Goal: Task Accomplishment & Management: Manage account settings

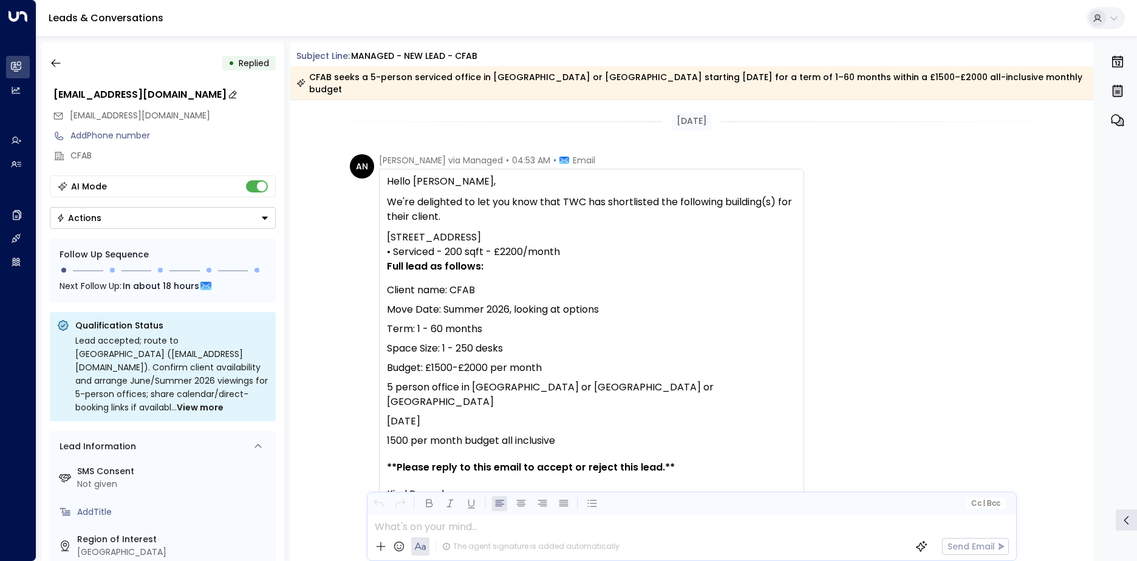
scroll to position [416, 0]
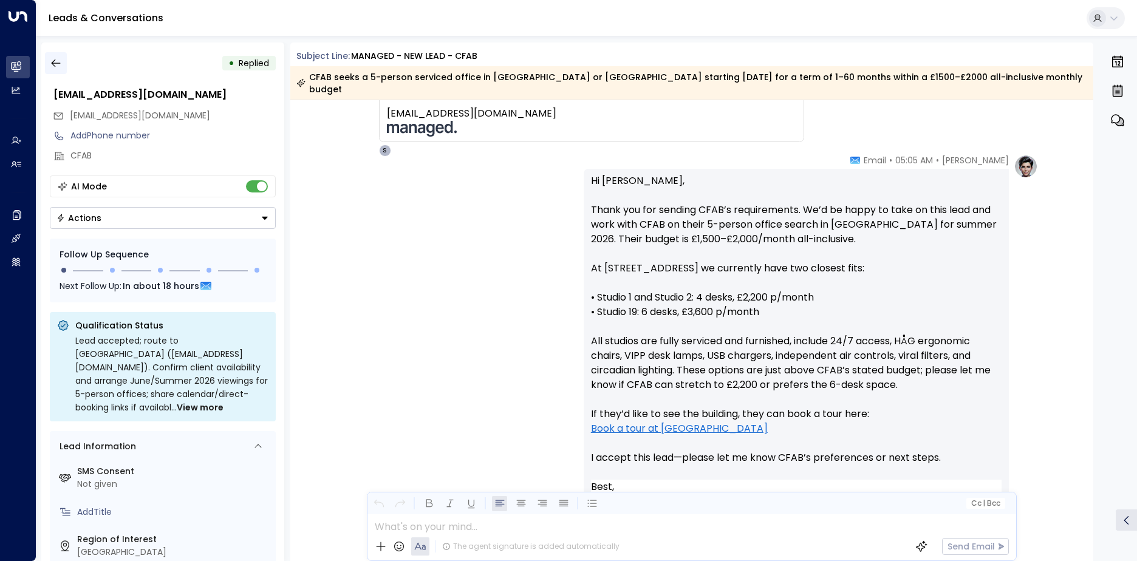
click at [64, 68] on button "button" at bounding box center [56, 63] width 22 height 22
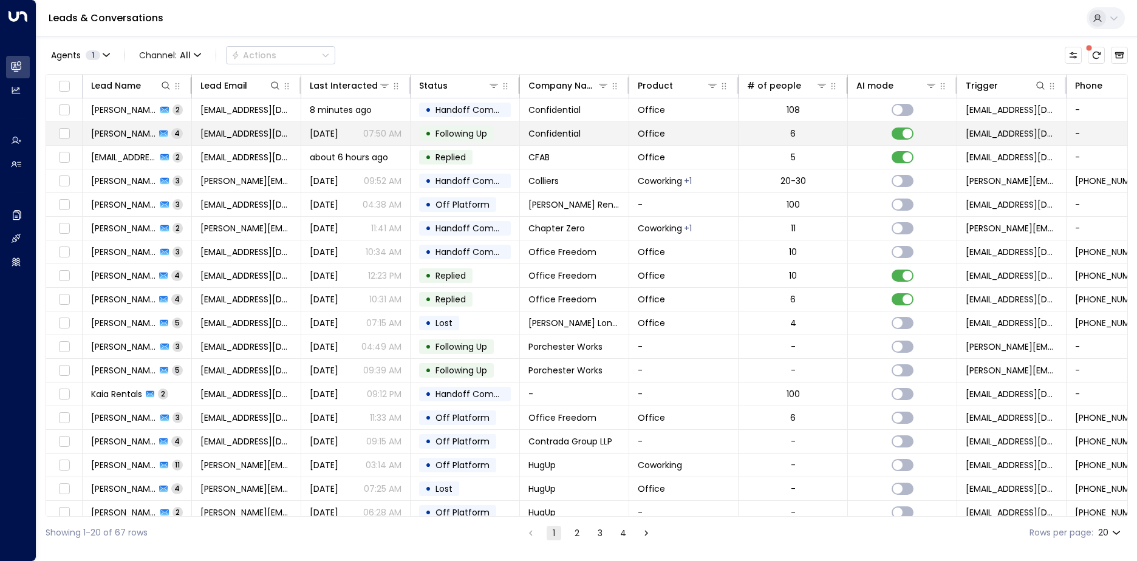
click at [245, 141] on td "[EMAIL_ADDRESS][DOMAIN_NAME]" at bounding box center [246, 133] width 109 height 23
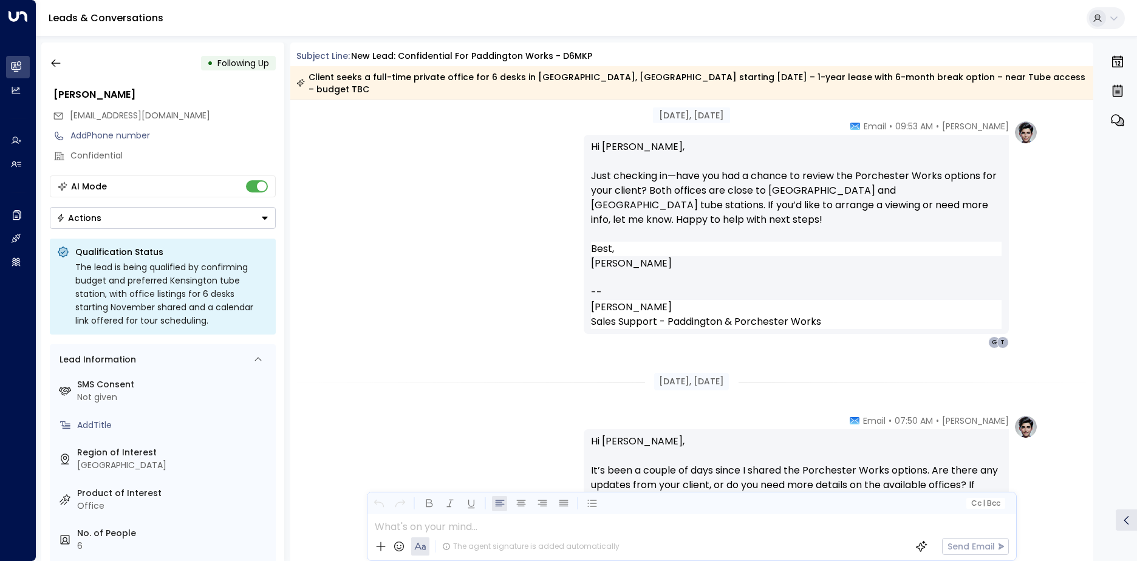
scroll to position [1375, 0]
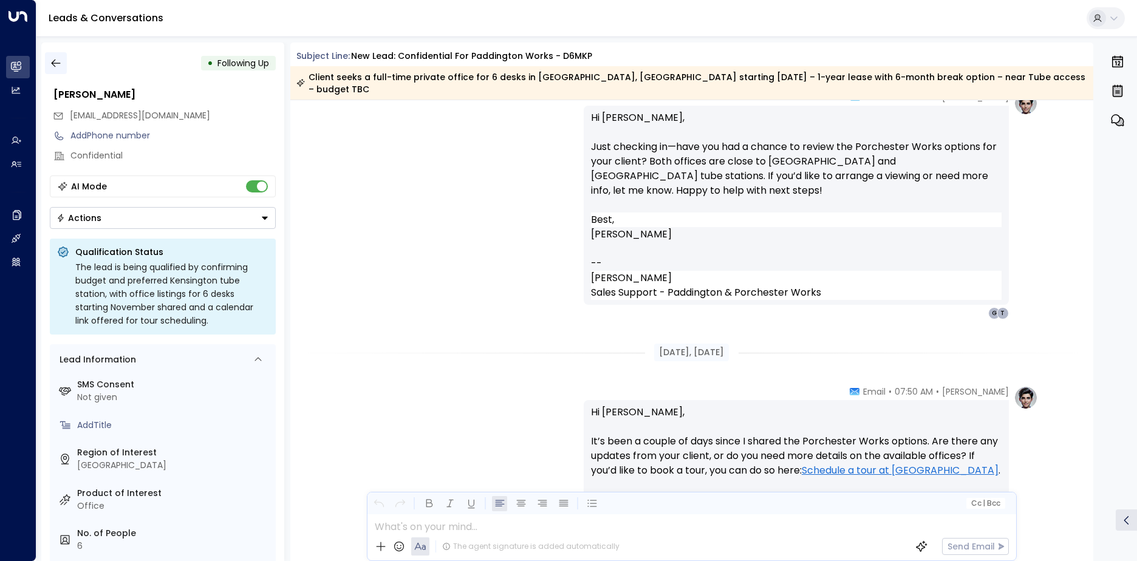
click at [54, 61] on icon "button" at bounding box center [55, 64] width 9 height 8
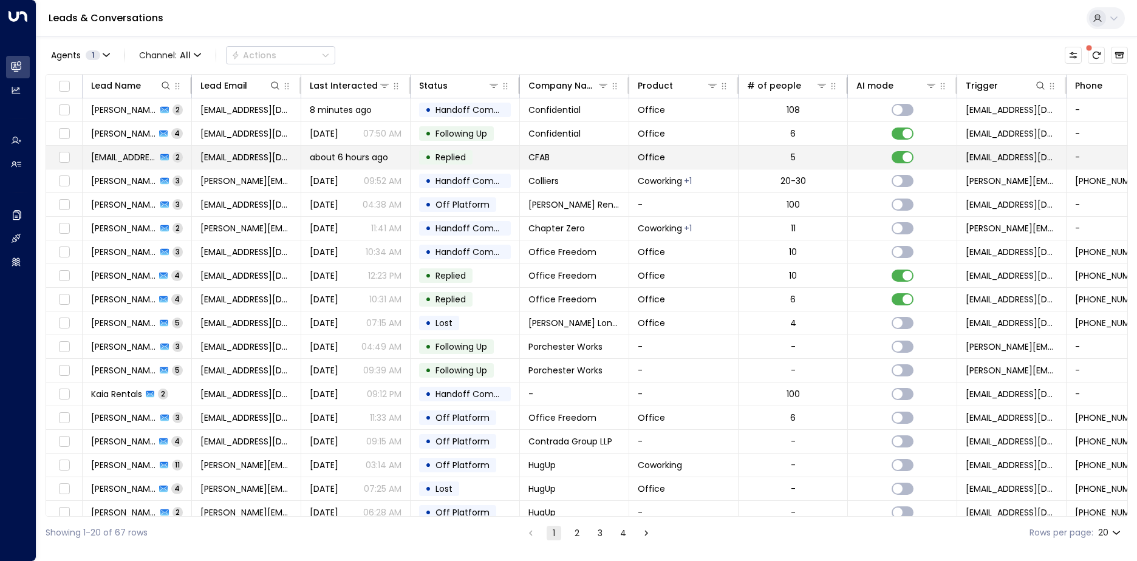
click at [258, 163] on span "[EMAIL_ADDRESS][DOMAIN_NAME]" at bounding box center [247, 157] width 92 height 12
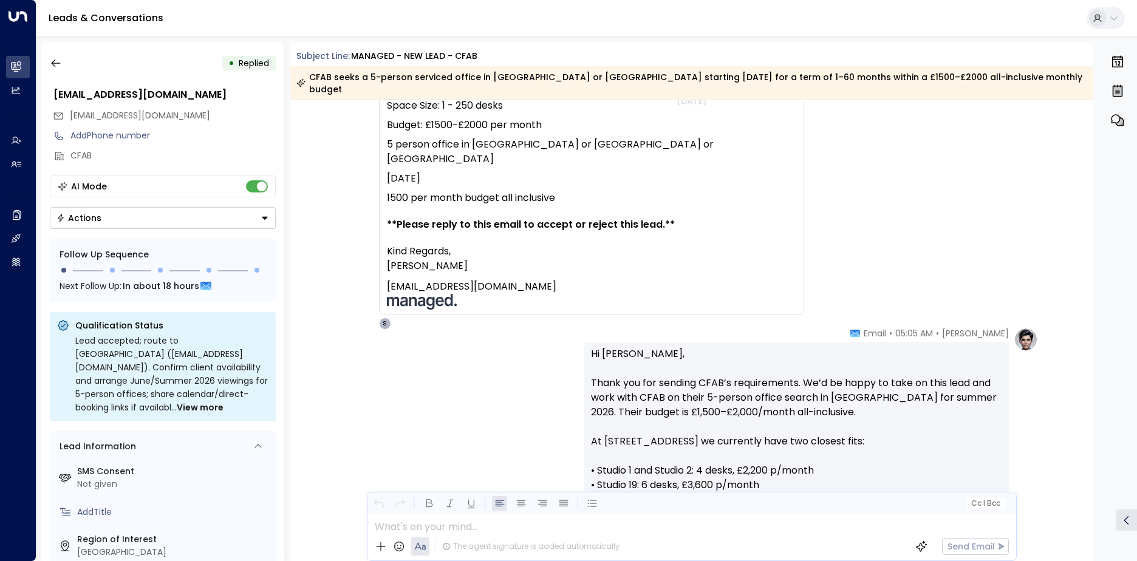
scroll to position [122, 0]
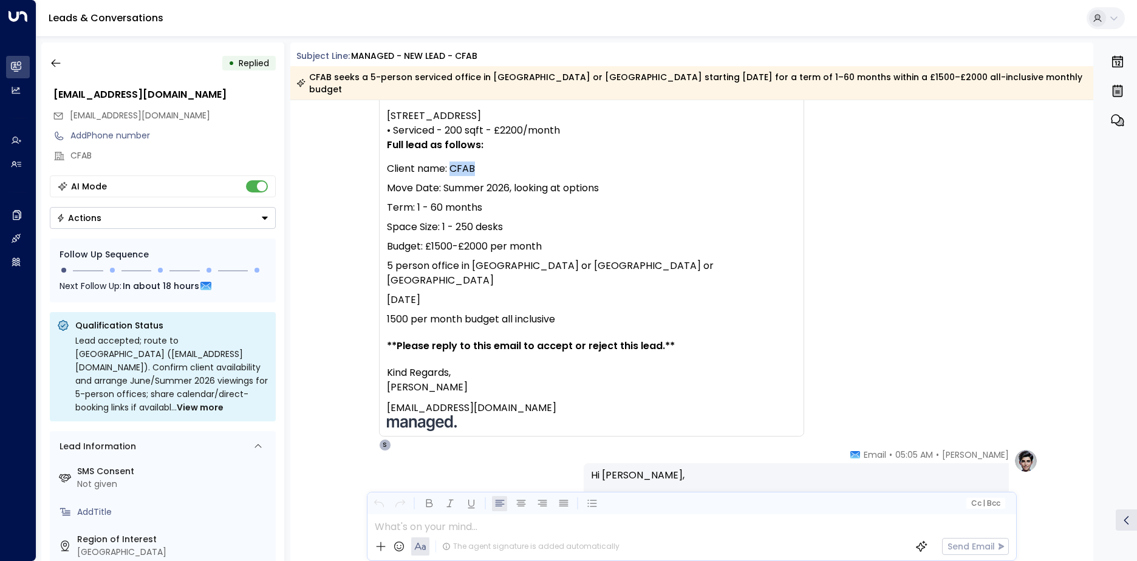
drag, startPoint x: 472, startPoint y: 156, endPoint x: 449, endPoint y: 160, distance: 23.4
click at [449, 162] on div "Client name: CFAB" at bounding box center [592, 169] width 410 height 15
copy div "CFAB"
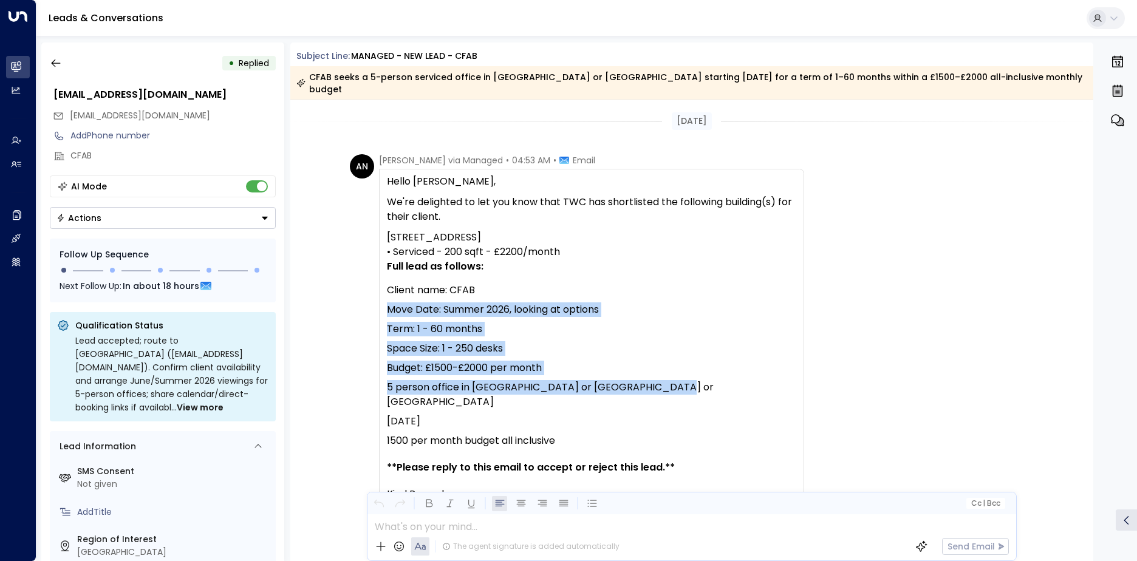
drag, startPoint x: 670, startPoint y: 380, endPoint x: 368, endPoint y: 292, distance: 314.6
click at [368, 292] on div "AN [PERSON_NAME] via Managed • 04:53 AM • Email Hello [PERSON_NAME], We're deli…" at bounding box center [577, 363] width 455 height 419
copy div "Move Date: Summer 2026, looking at options Term: 1 - 60 months Space Size: 1 - …"
click at [48, 63] on button "button" at bounding box center [56, 63] width 22 height 22
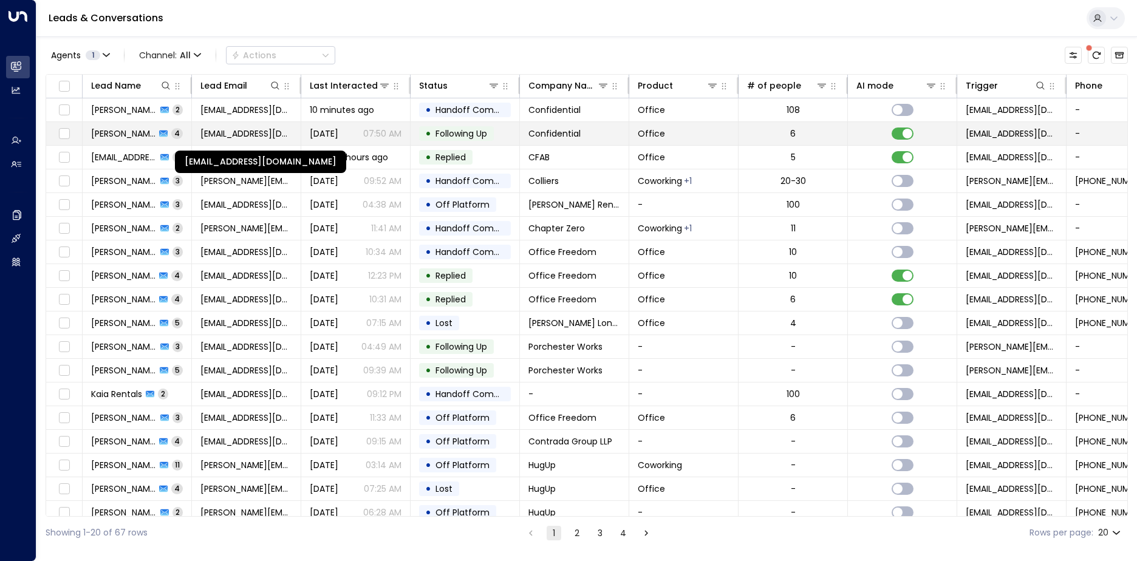
click at [240, 134] on span "[EMAIL_ADDRESS][DOMAIN_NAME]" at bounding box center [247, 134] width 92 height 12
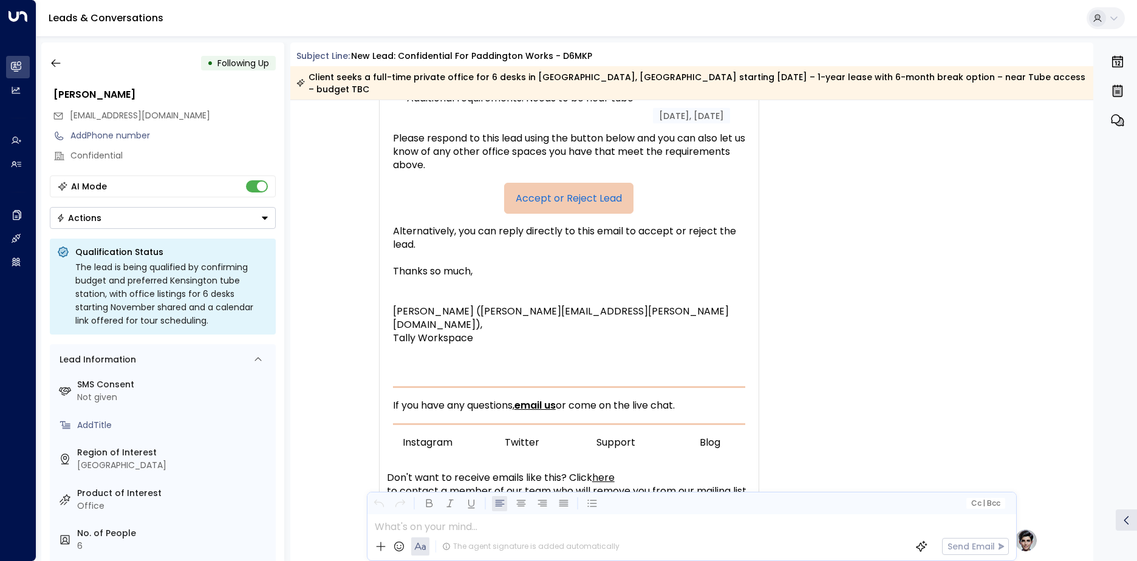
scroll to position [490, 0]
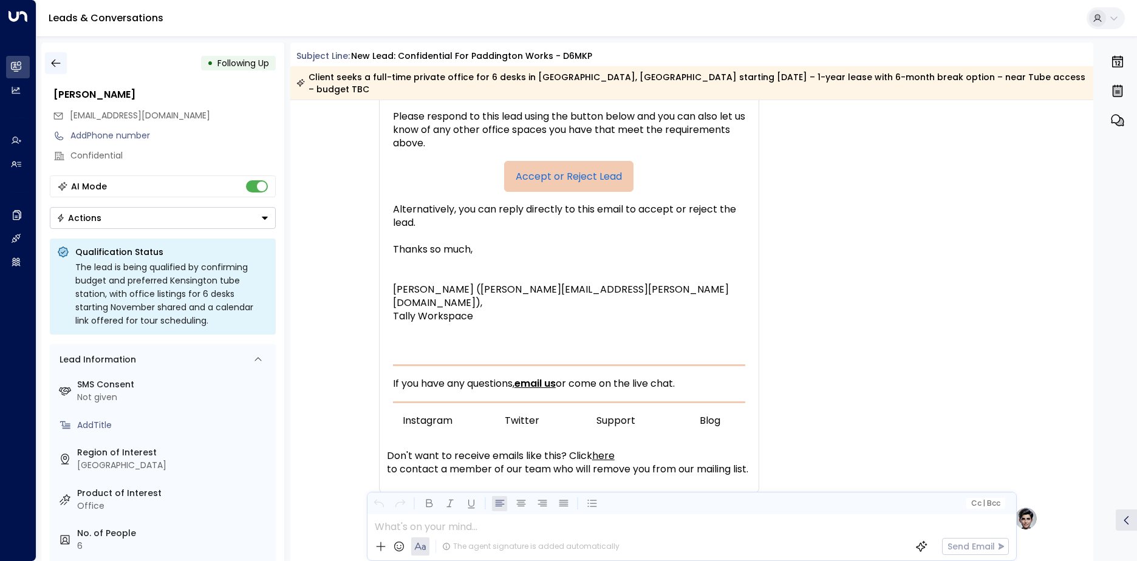
click at [63, 61] on button "button" at bounding box center [56, 63] width 22 height 22
